Goal: Check status: Check status

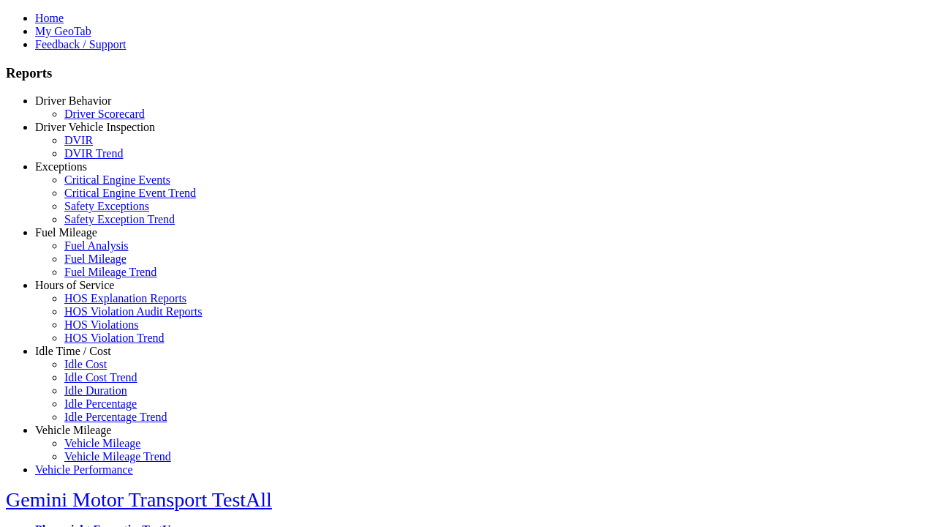
click at [84, 133] on link "Driver Vehicle Inspection" at bounding box center [95, 127] width 120 height 12
click at [95, 159] on link "DVIR Trend" at bounding box center [93, 153] width 59 height 12
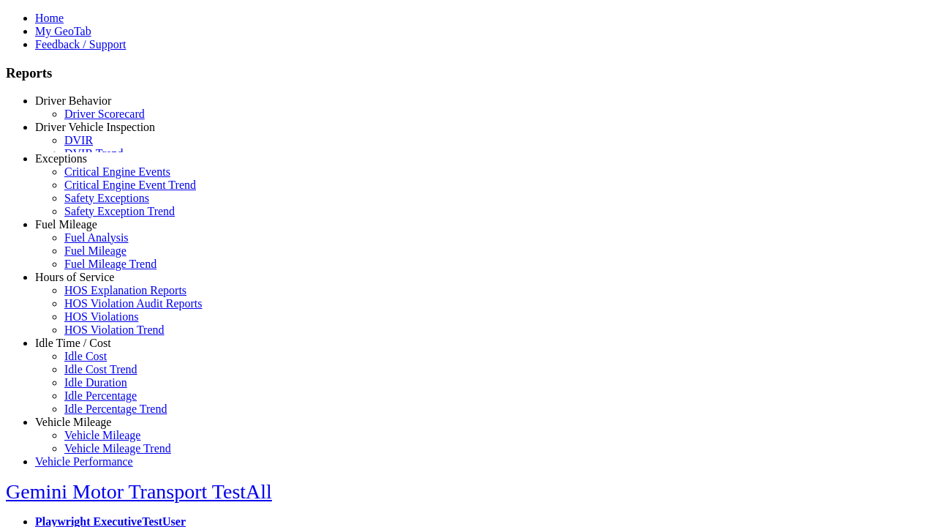
scroll to position [28, 0]
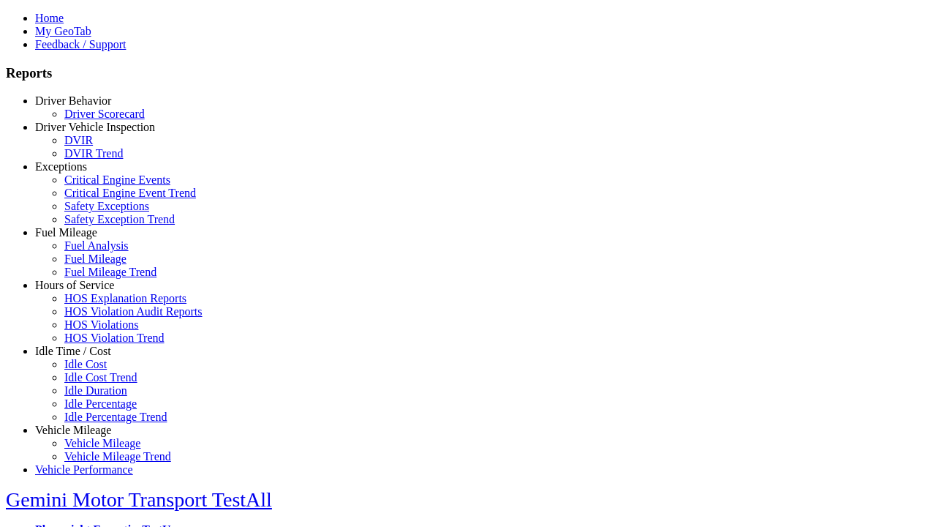
type input "*********"
